Goal: Task Accomplishment & Management: Use online tool/utility

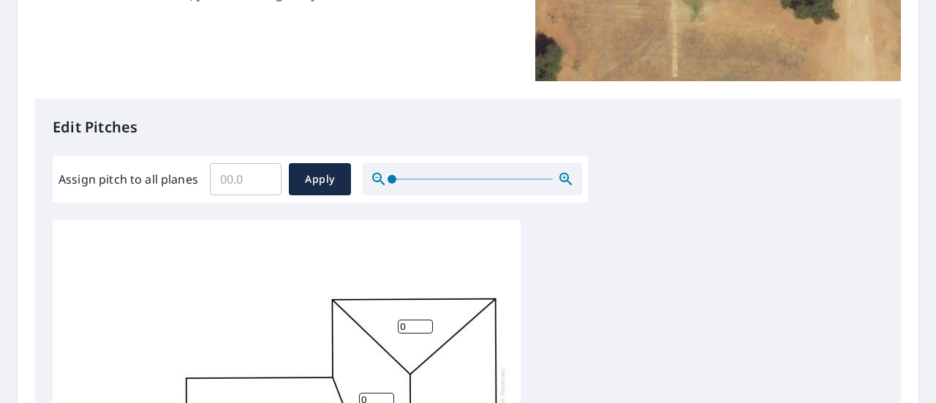
scroll to position [290, 0]
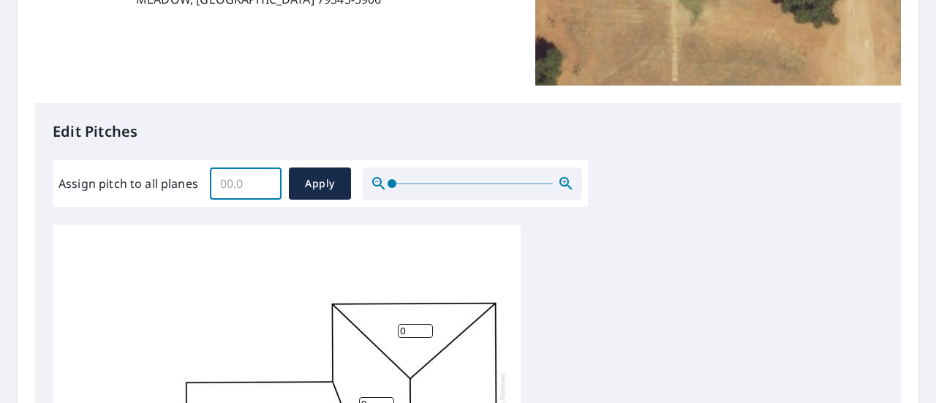
click at [229, 184] on input "Assign pitch to all planes" at bounding box center [246, 183] width 72 height 41
type input "3"
click at [316, 184] on span "Apply" at bounding box center [319, 184] width 39 height 18
type input "3"
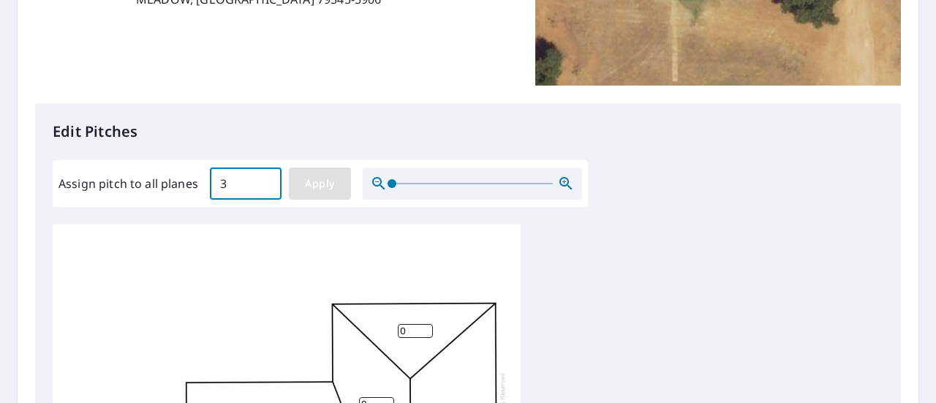
type input "3"
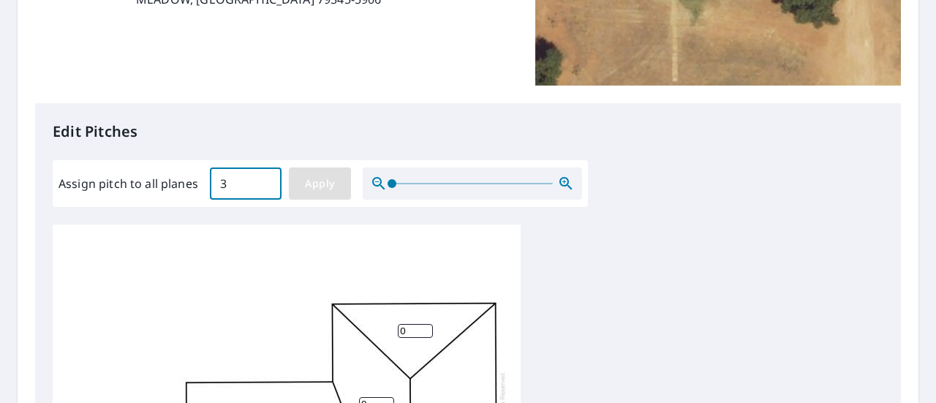
type input "3"
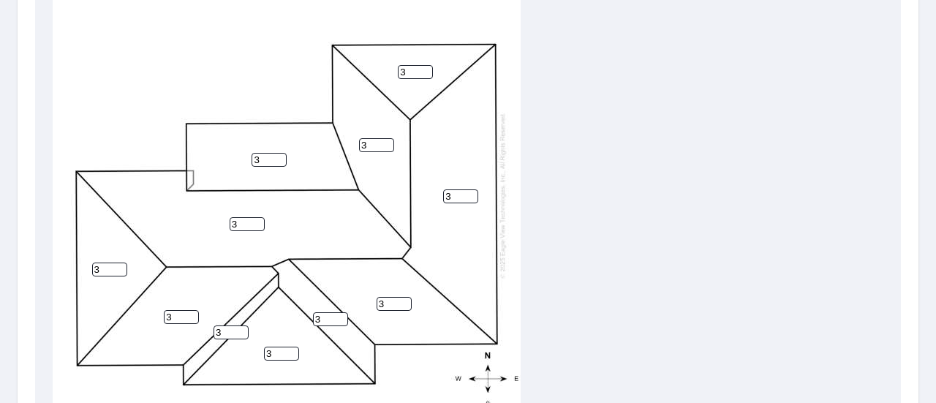
scroll to position [575, 0]
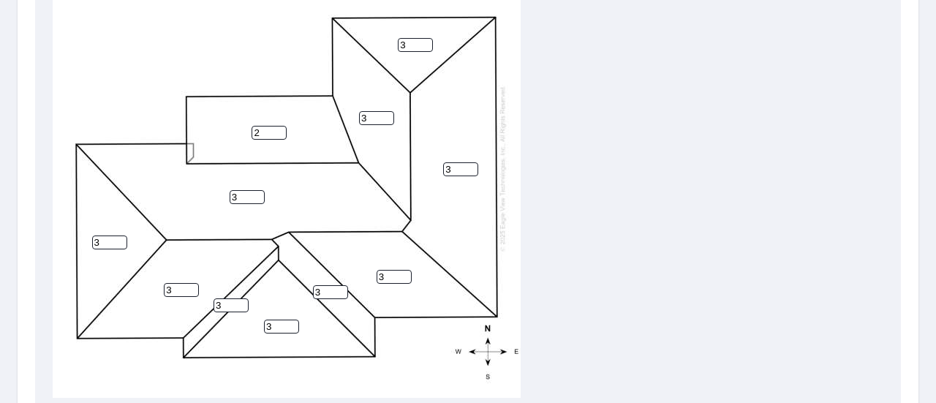
click at [278, 135] on input "2" at bounding box center [268, 133] width 35 height 14
type input "1"
click at [276, 135] on input "1" at bounding box center [268, 133] width 35 height 14
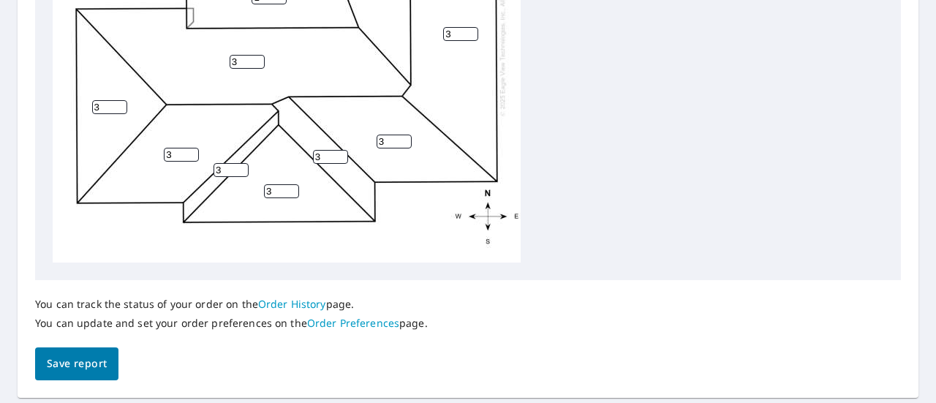
scroll to position [753, 0]
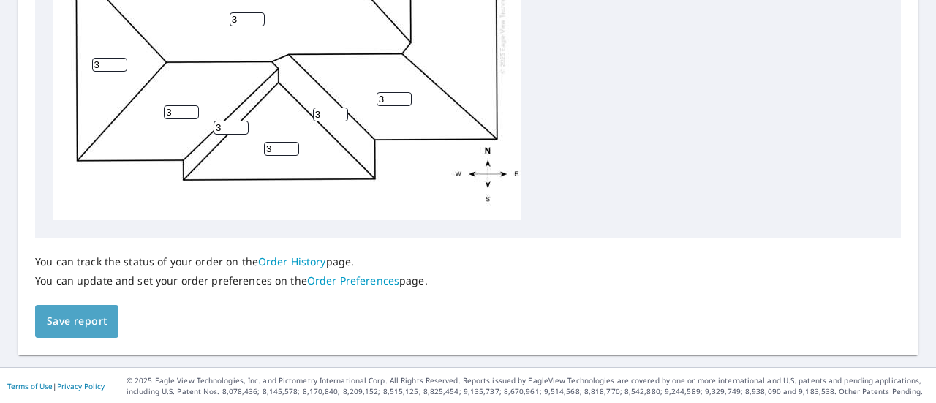
click at [73, 319] on span "Save report" at bounding box center [77, 321] width 60 height 18
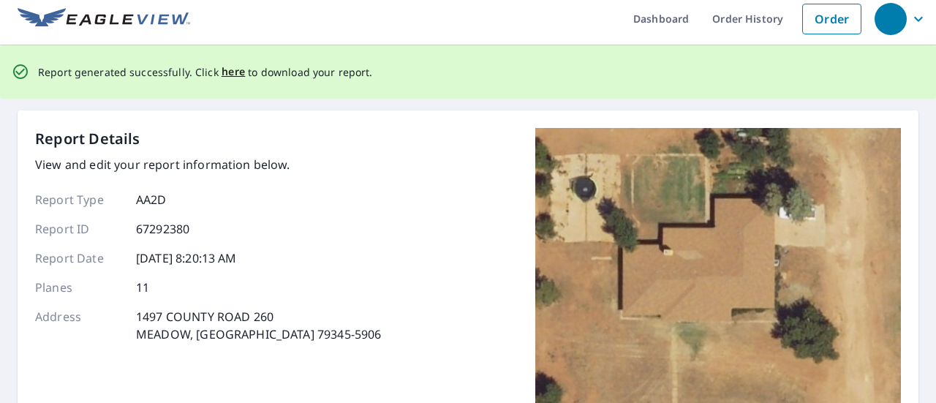
scroll to position [0, 0]
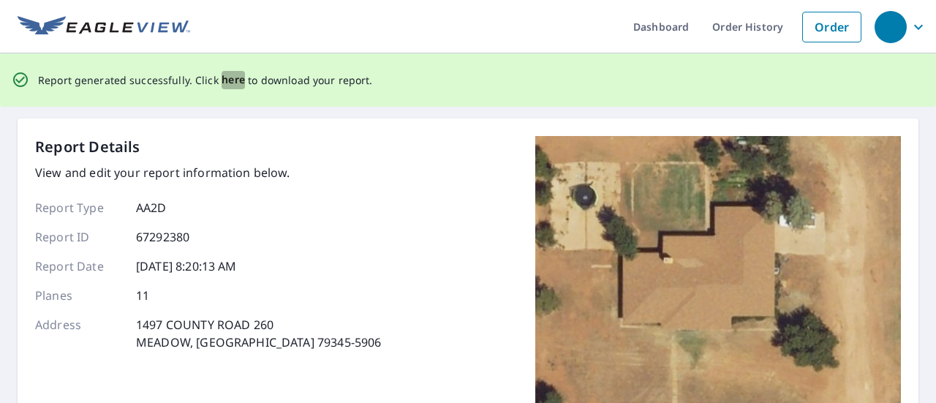
click at [227, 76] on span "here" at bounding box center [234, 80] width 24 height 18
